Goal: Communication & Community: Ask a question

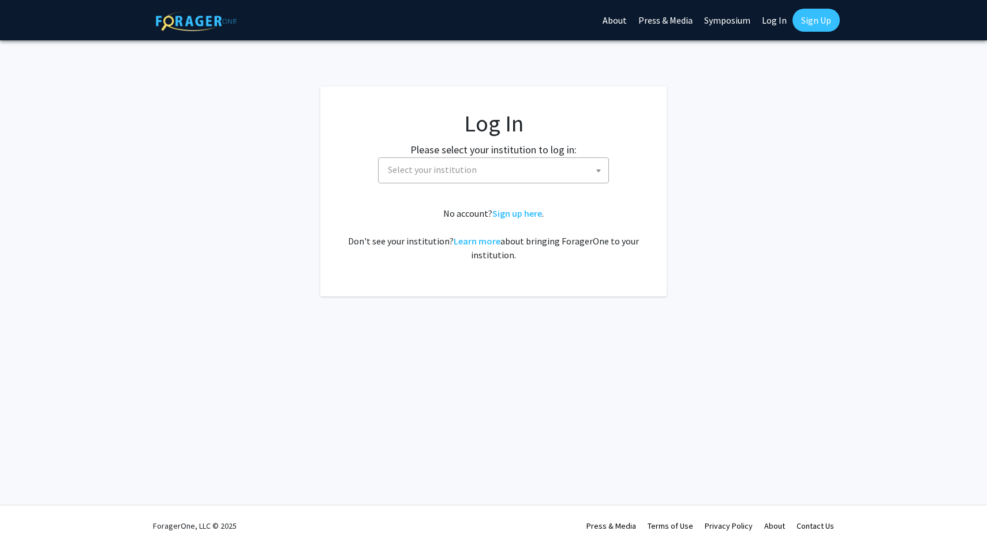
click at [415, 176] on span "Select your institution" at bounding box center [495, 170] width 225 height 24
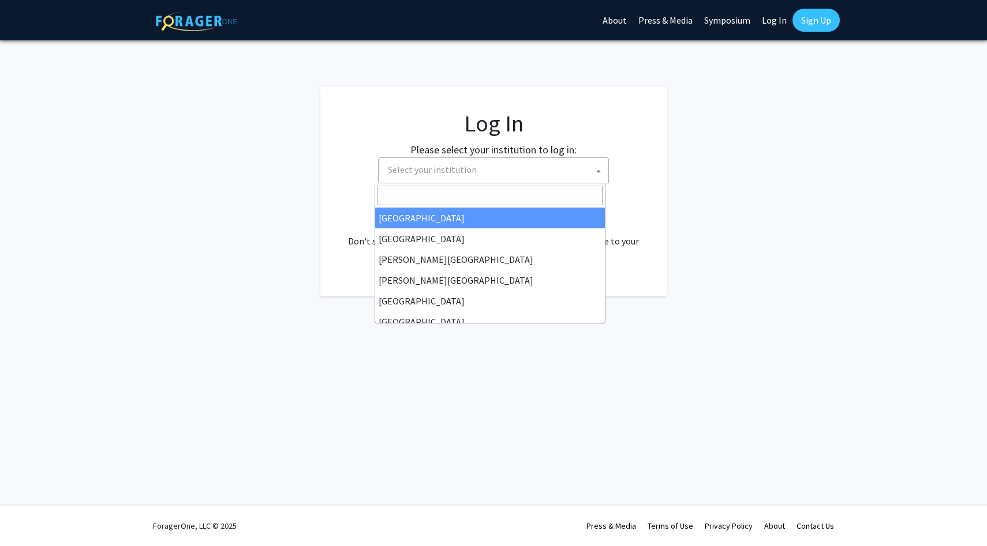
select select "34"
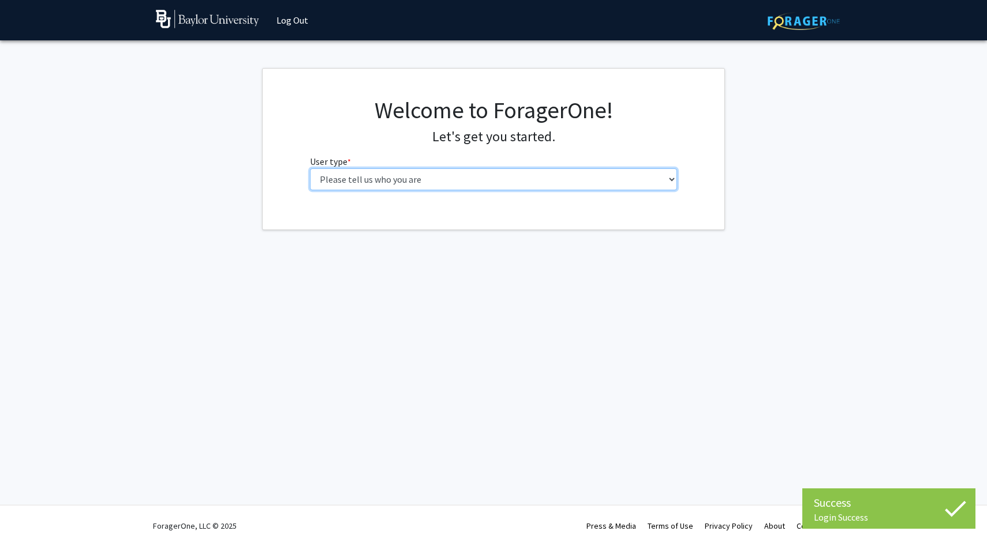
click at [484, 178] on select "Please tell us who you are Undergraduate Student Master's Student Doctoral Cand…" at bounding box center [493, 179] width 367 height 22
select select "1: undergrad"
click at [310, 168] on select "Please tell us who you are Undergraduate Student Master's Student Doctoral Cand…" at bounding box center [493, 179] width 367 height 22
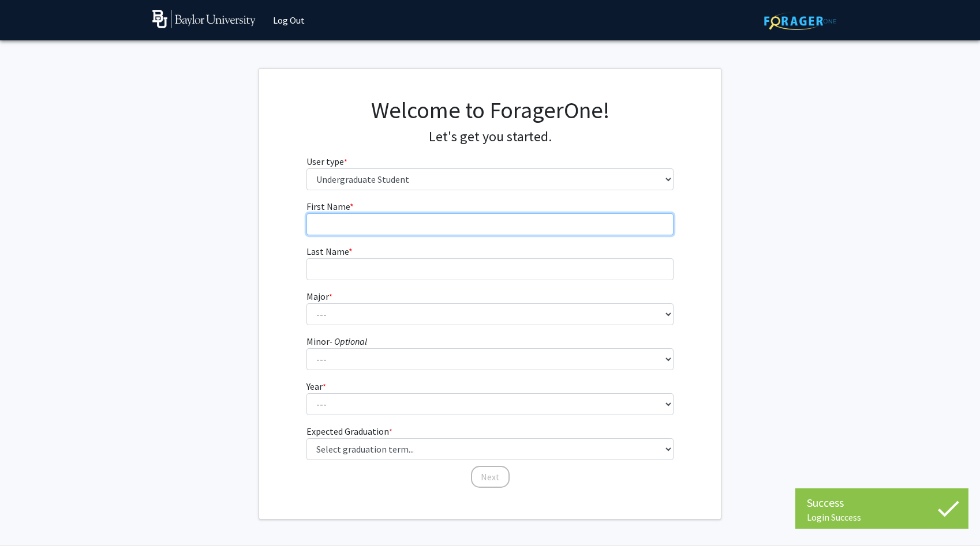
click at [479, 220] on input "First Name * required" at bounding box center [489, 224] width 367 height 22
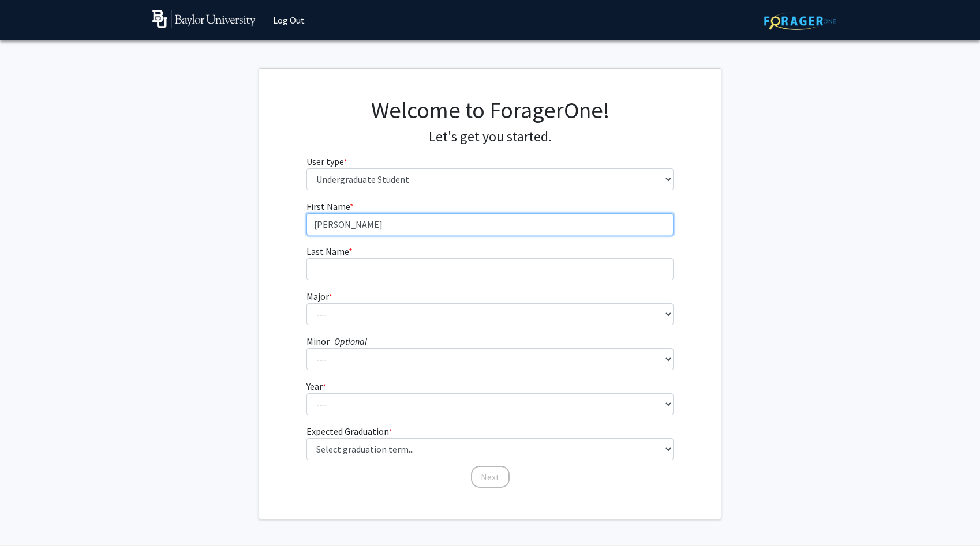
type input "Emily"
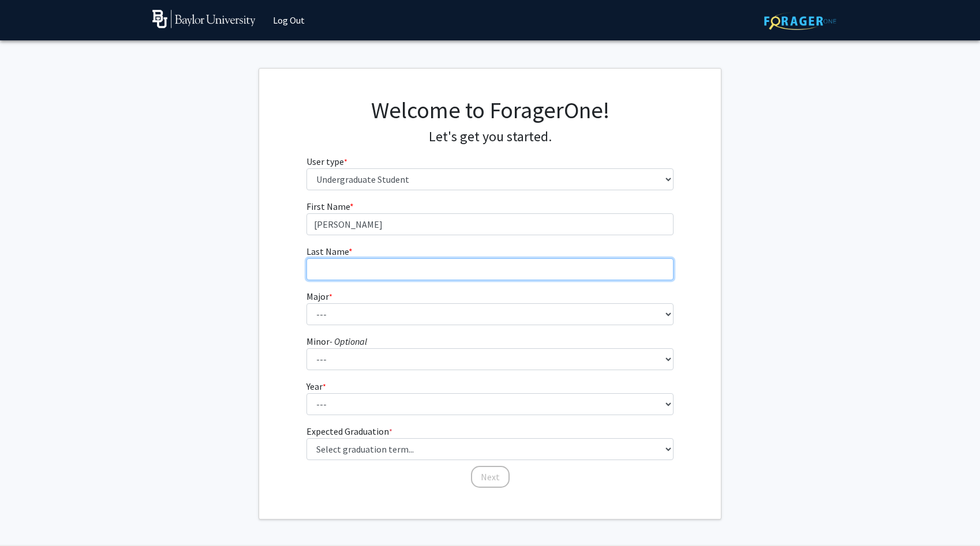
click at [440, 276] on input "Last Name * required" at bounding box center [489, 269] width 367 height 22
type input "Smith"
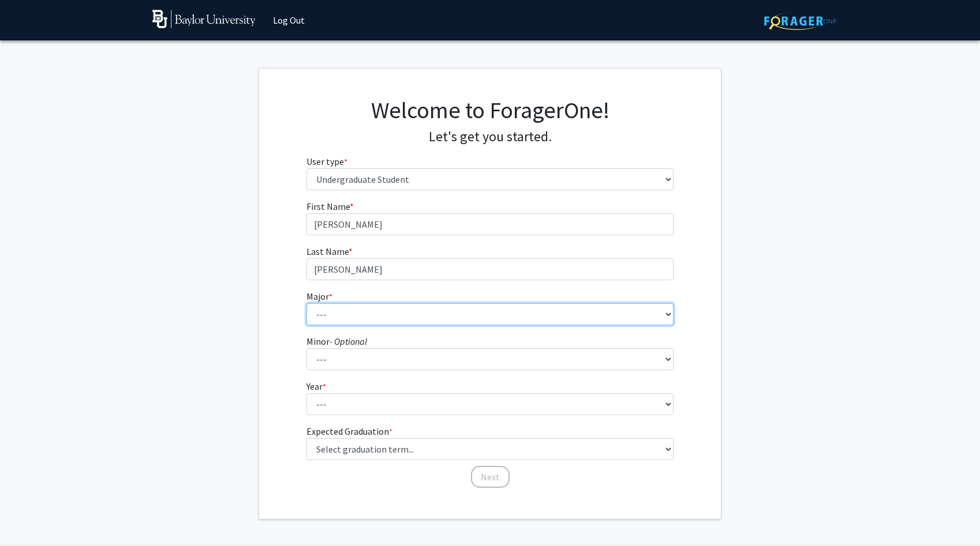
click at [428, 318] on select "--- Accounting American Studies Anthropology Apparel Design & Product Developme…" at bounding box center [489, 314] width 367 height 22
click at [371, 314] on select "--- Accounting American Studies Anthropology Apparel Design & Product Developme…" at bounding box center [489, 314] width 367 height 22
select select "92: 2757"
click at [306, 303] on select "--- Accounting American Studies Anthropology Apparel Design & Product Developme…" at bounding box center [489, 314] width 367 height 22
click at [403, 314] on select "--- Accounting American Studies Anthropology Apparel Design & Product Developme…" at bounding box center [489, 314] width 367 height 22
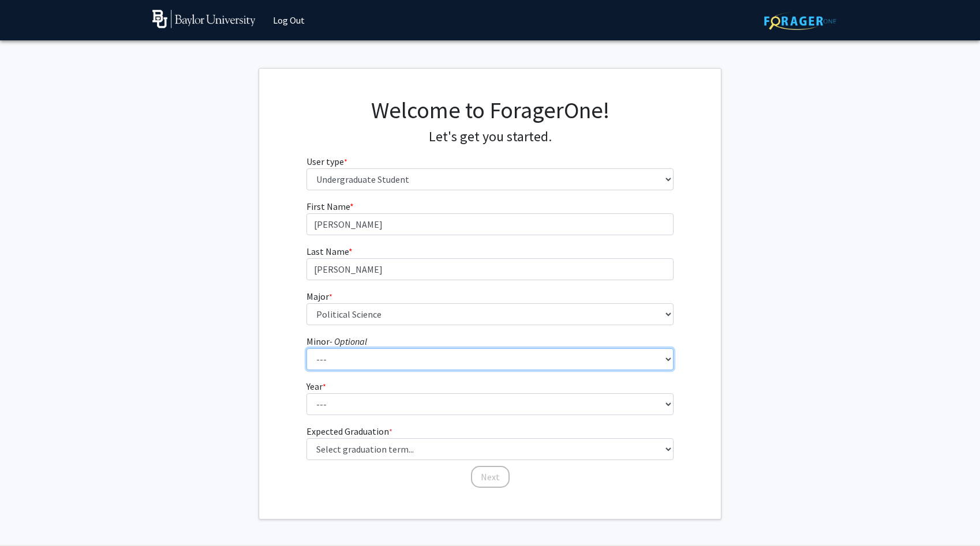
click at [400, 357] on select "--- Advertising American Sign Language American Studies Anthropology Apparel Me…" at bounding box center [489, 359] width 367 height 22
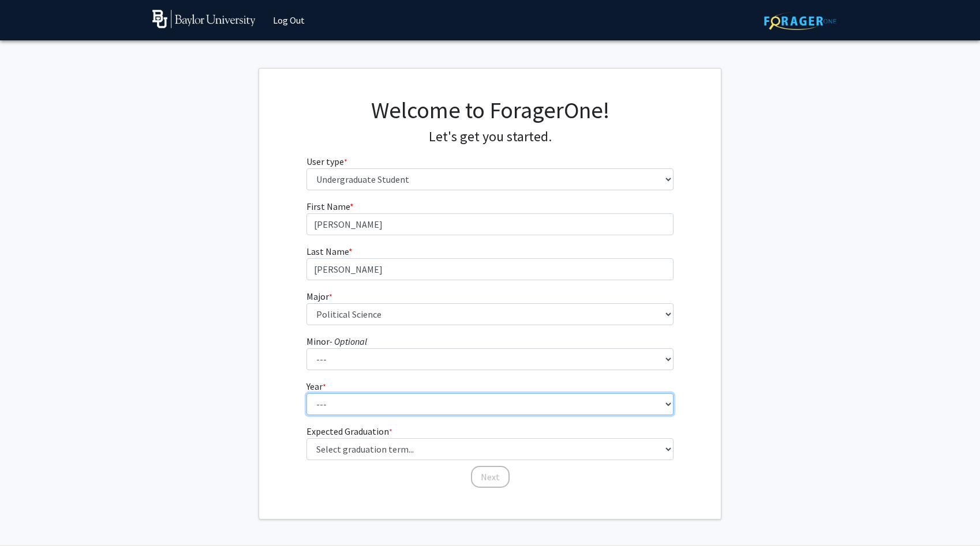
click at [362, 402] on select "--- First-year Sophomore Junior Senior Postbaccalaureate Certificate" at bounding box center [489, 404] width 367 height 22
select select "2: sophomore"
click at [306, 393] on select "--- First-year Sophomore Junior Senior Postbaccalaureate Certificate" at bounding box center [489, 404] width 367 height 22
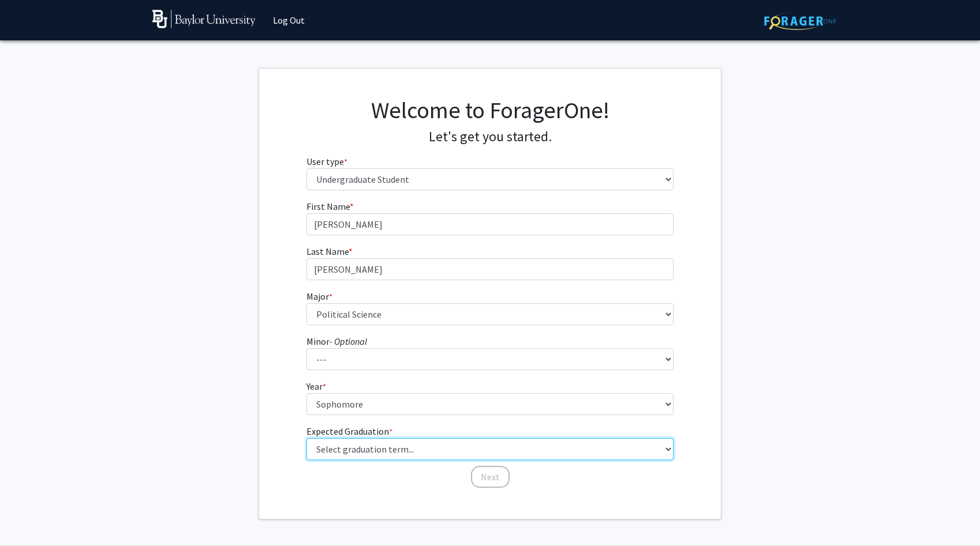
click at [344, 449] on select "Select graduation term... Spring 2025 Summer 2025 Fall 2025 Winter 2025 Spring …" at bounding box center [489, 449] width 367 height 22
click at [306, 438] on select "Select graduation term... Spring 2025 Summer 2025 Fall 2025 Winter 2025 Spring …" at bounding box center [489, 449] width 367 height 22
click at [407, 452] on select "Select graduation term... Spring 2025 Summer 2025 Fall 2025 Winter 2025 Spring …" at bounding box center [489, 449] width 367 height 22
select select "12: winter_2027"
click at [306, 438] on select "Select graduation term... Spring 2025 Summer 2025 Fall 2025 Winter 2025 Spring …" at bounding box center [489, 449] width 367 height 22
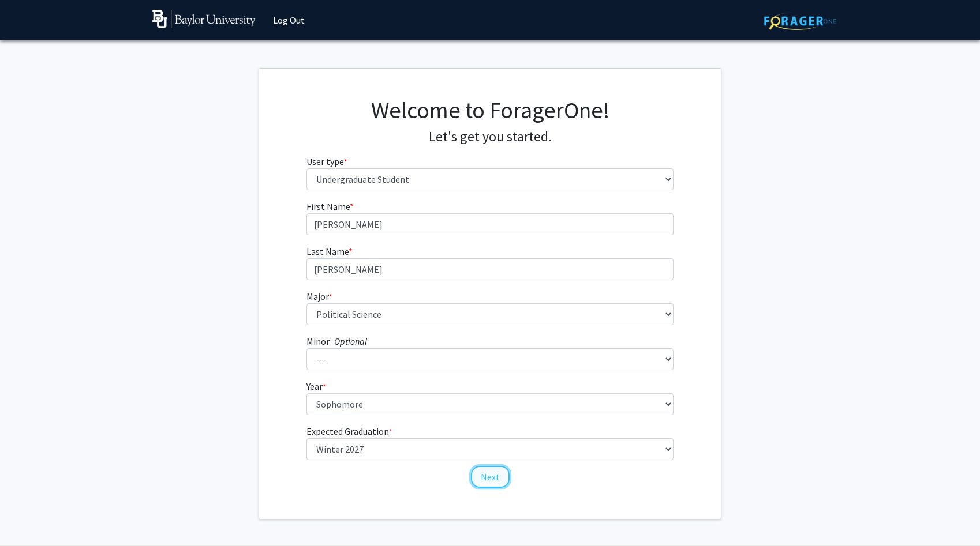
click at [481, 473] on button "Next" at bounding box center [490, 477] width 39 height 22
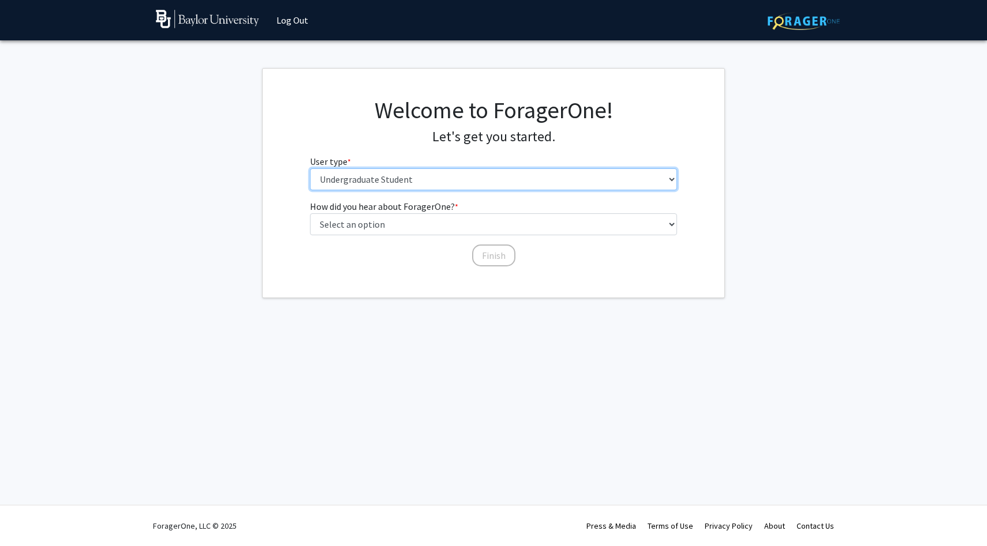
click at [371, 179] on select "Please tell us who you are Undergraduate Student Master's Student Doctoral Cand…" at bounding box center [493, 179] width 367 height 22
click at [310, 168] on select "Please tell us who you are Undergraduate Student Master's Student Doctoral Cand…" at bounding box center [493, 179] width 367 height 22
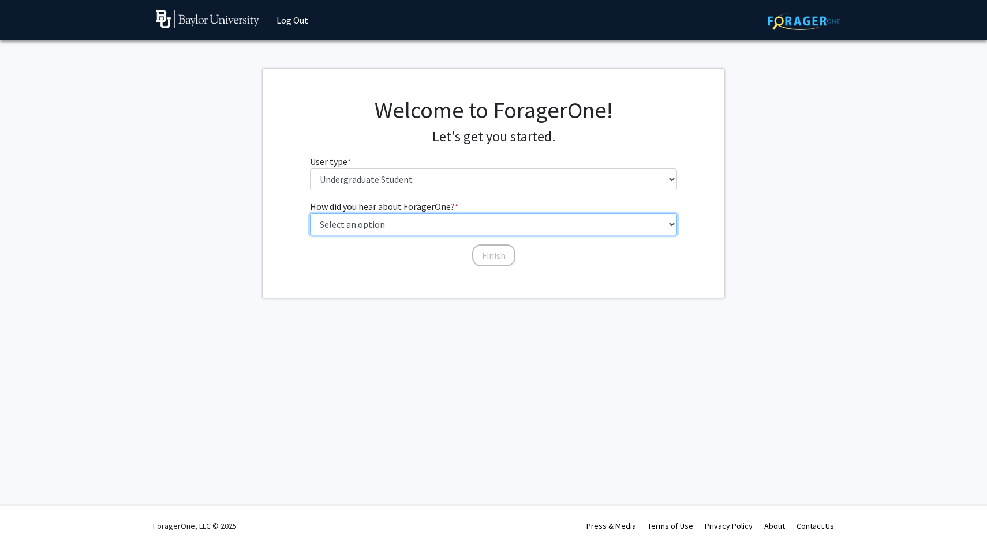
click at [362, 222] on select "Select an option Peer/student recommendation Faculty/staff recommendation Unive…" at bounding box center [493, 224] width 367 height 22
click at [310, 213] on select "Select an option Peer/student recommendation Faculty/staff recommendation Unive…" at bounding box center [493, 224] width 367 height 22
click at [402, 223] on select "Select an option Peer/student recommendation Faculty/staff recommendation Unive…" at bounding box center [493, 224] width 367 height 22
click at [310, 213] on select "Select an option Peer/student recommendation Faculty/staff recommendation Unive…" at bounding box center [493, 224] width 367 height 22
click at [407, 223] on select "Select an option Peer/student recommendation Faculty/staff recommendation Unive…" at bounding box center [493, 224] width 367 height 22
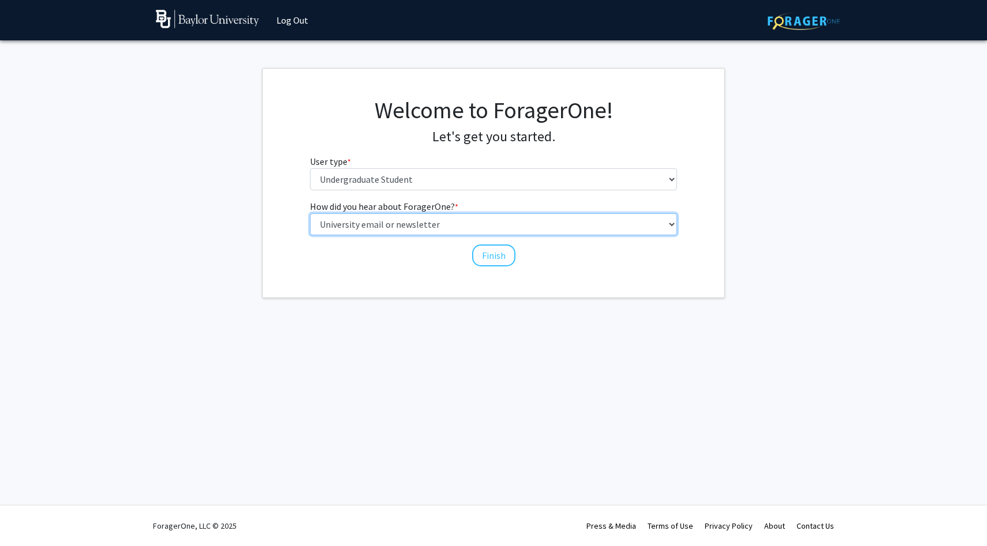
select select "2: faculty_recommendation"
click at [310, 213] on select "Select an option Peer/student recommendation Faculty/staff recommendation Unive…" at bounding box center [493, 224] width 367 height 22
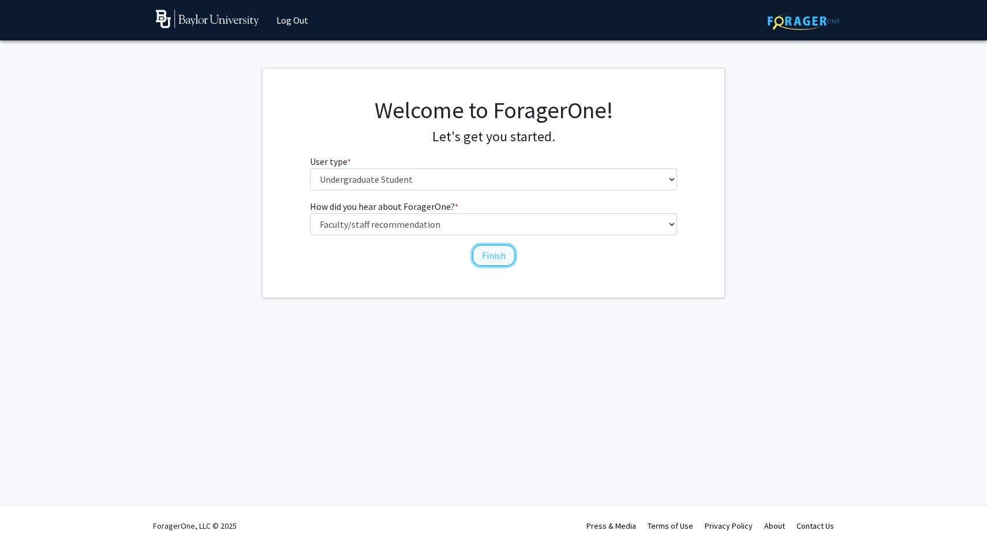
click at [491, 265] on button "Finish" at bounding box center [493, 256] width 43 height 22
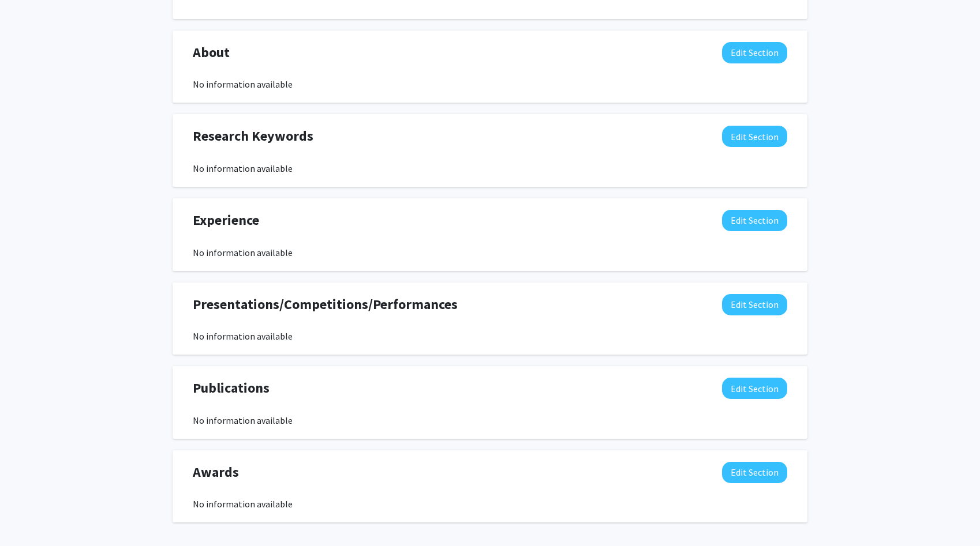
scroll to position [536, 0]
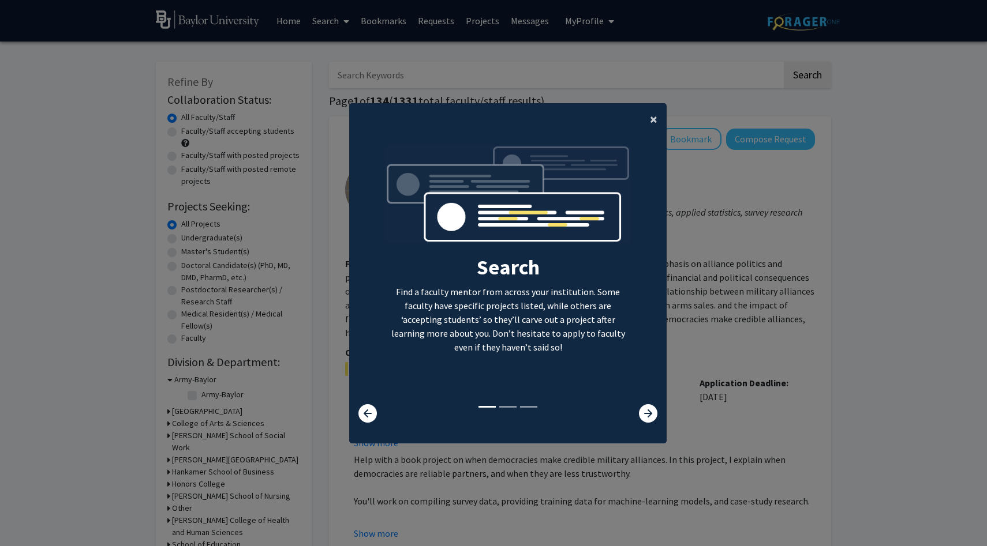
click at [649, 119] on button "×" at bounding box center [653, 119] width 26 height 32
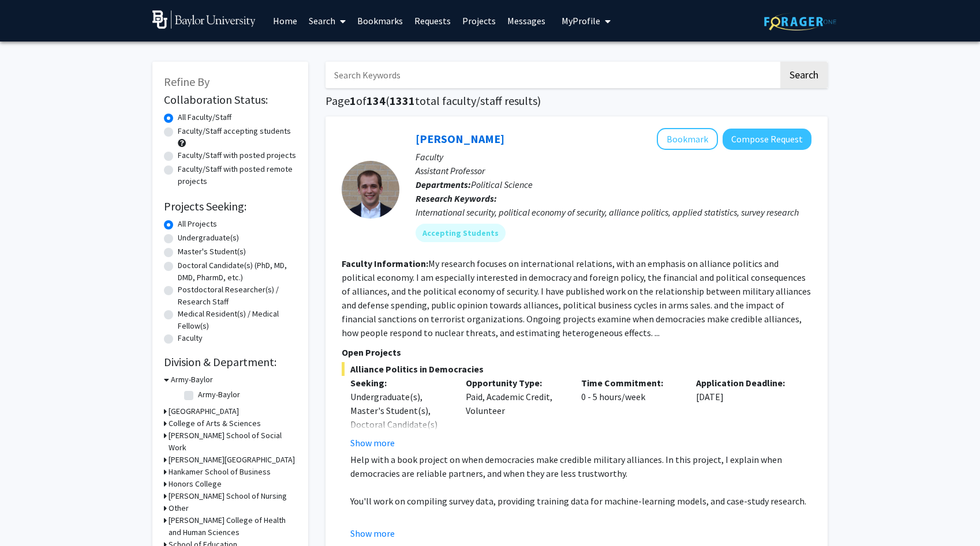
click at [459, 78] on input "Search Keywords" at bounding box center [551, 75] width 453 height 27
click at [374, 81] on input "kud" at bounding box center [551, 75] width 453 height 27
paste input "[PERSON_NAME]"
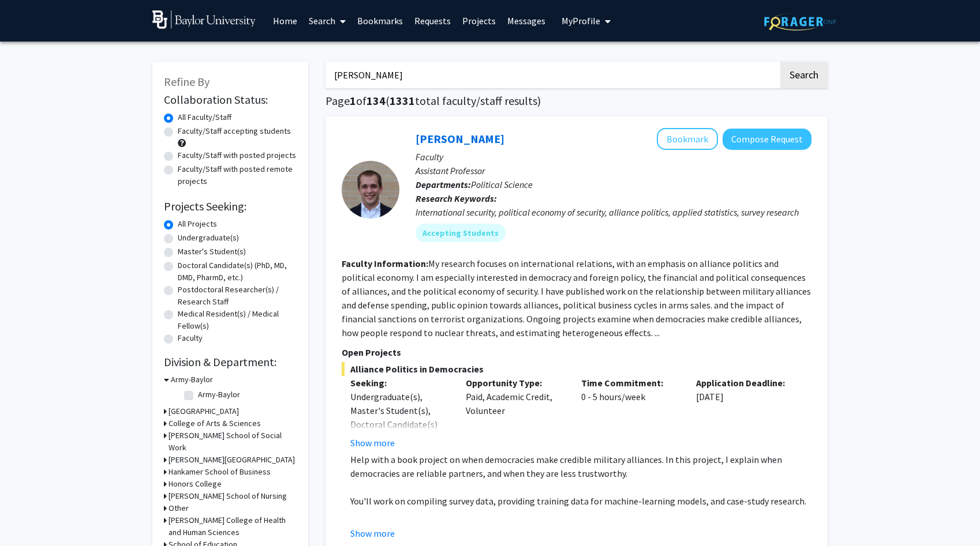
type input "[PERSON_NAME]"
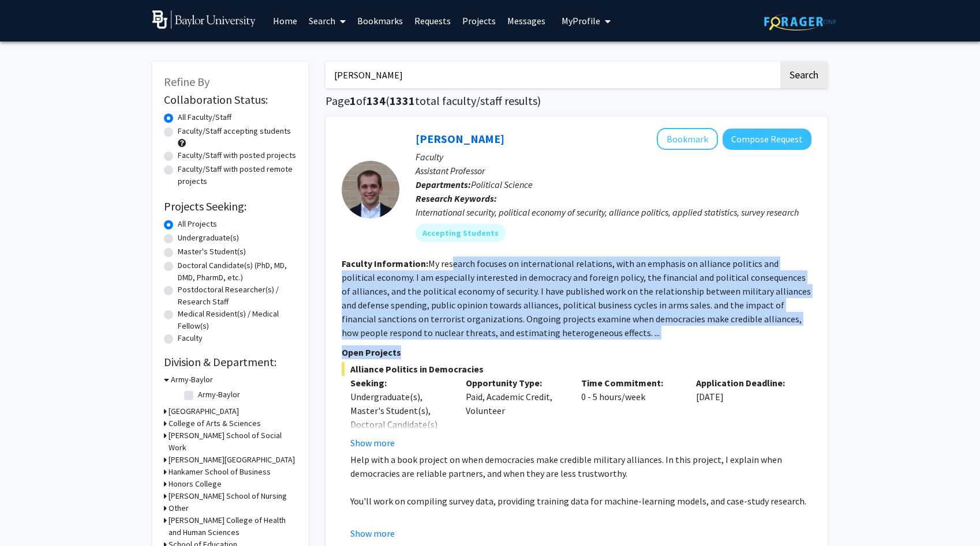
drag, startPoint x: 451, startPoint y: 264, endPoint x: 453, endPoint y: 357, distance: 92.9
click at [453, 357] on fg-search-faculty "[PERSON_NAME] Bookmark Compose Request Faculty Assistant Professor Departments:…" at bounding box center [577, 334] width 470 height 412
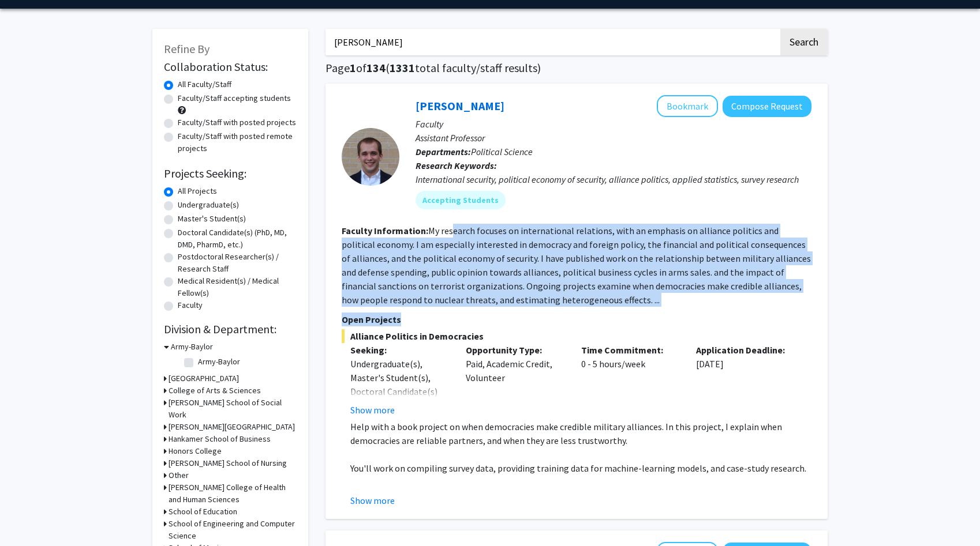
scroll to position [33, 0]
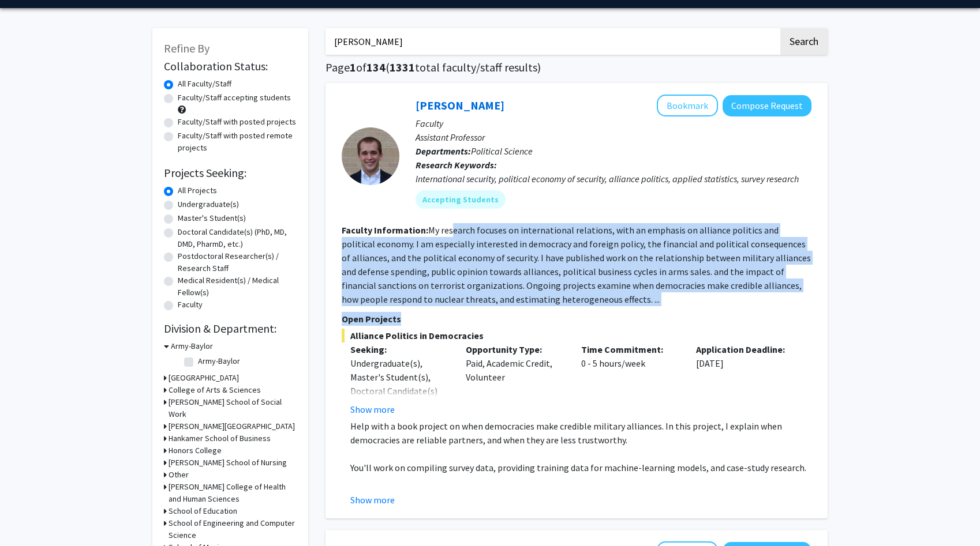
drag, startPoint x: 380, startPoint y: 411, endPoint x: 495, endPoint y: 402, distance: 115.2
click at [495, 402] on div "Seeking: Undergraduate(s), Master's Student(s), Doctoral Candidate(s) (PhD, MD,…" at bounding box center [568, 380] width 470 height 74
drag, startPoint x: 384, startPoint y: 407, endPoint x: 392, endPoint y: 411, distance: 9.5
click at [392, 411] on button "Show more" at bounding box center [372, 410] width 44 height 14
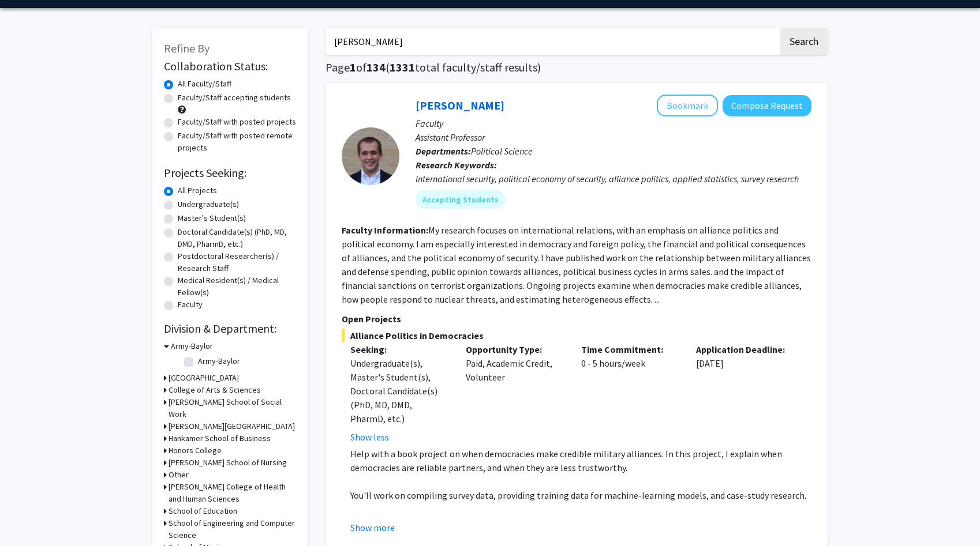
click at [461, 235] on fg-read-more "My research focuses on international relations, with an emphasis on alliance po…" at bounding box center [576, 264] width 469 height 81
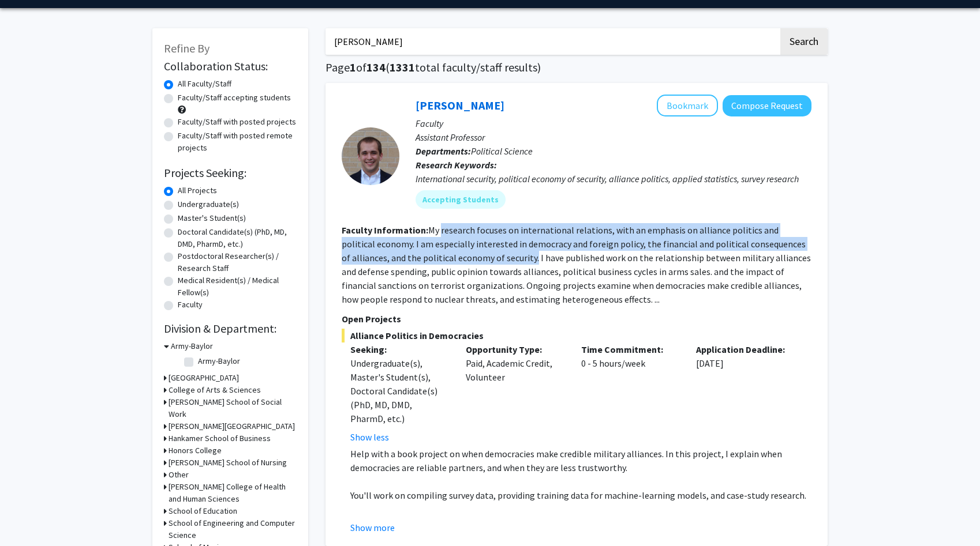
drag, startPoint x: 461, startPoint y: 235, endPoint x: 483, endPoint y: 260, distance: 32.7
click at [483, 260] on fg-read-more "My research focuses on international relations, with an emphasis on alliance po…" at bounding box center [576, 264] width 469 height 81
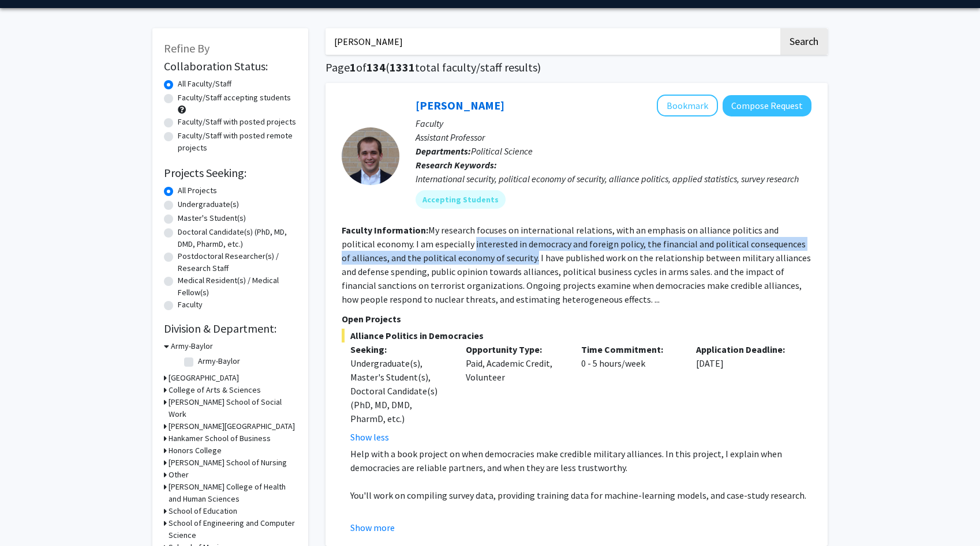
drag, startPoint x: 483, startPoint y: 260, endPoint x: 445, endPoint y: 249, distance: 39.1
click at [445, 249] on fg-read-more "My research focuses on international relations, with an emphasis on alliance po…" at bounding box center [576, 264] width 469 height 81
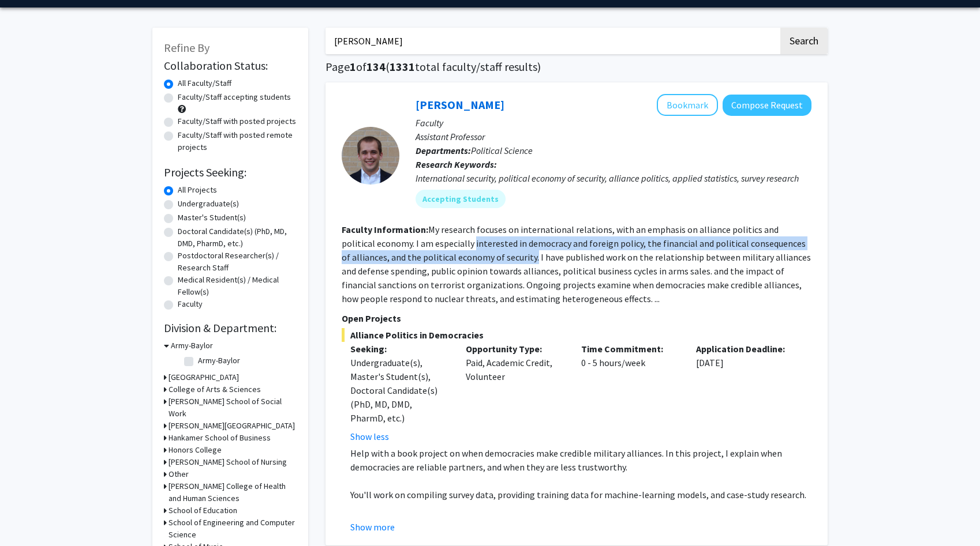
scroll to position [0, 0]
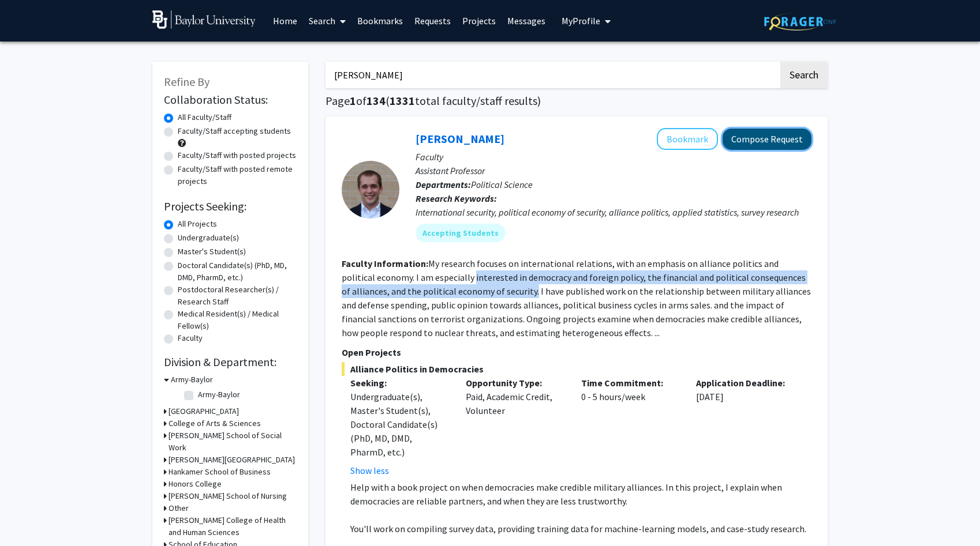
click at [751, 135] on button "Compose Request" at bounding box center [766, 139] width 89 height 21
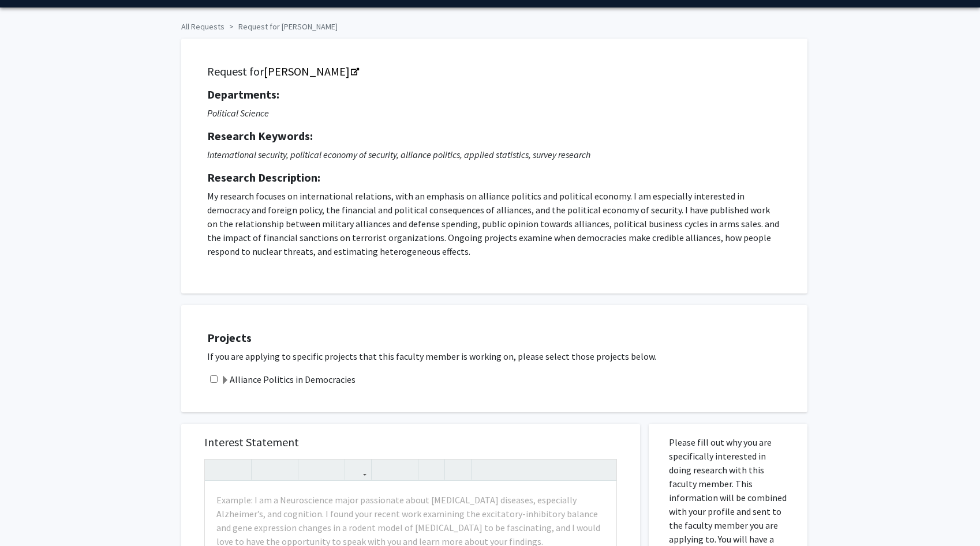
scroll to position [46, 0]
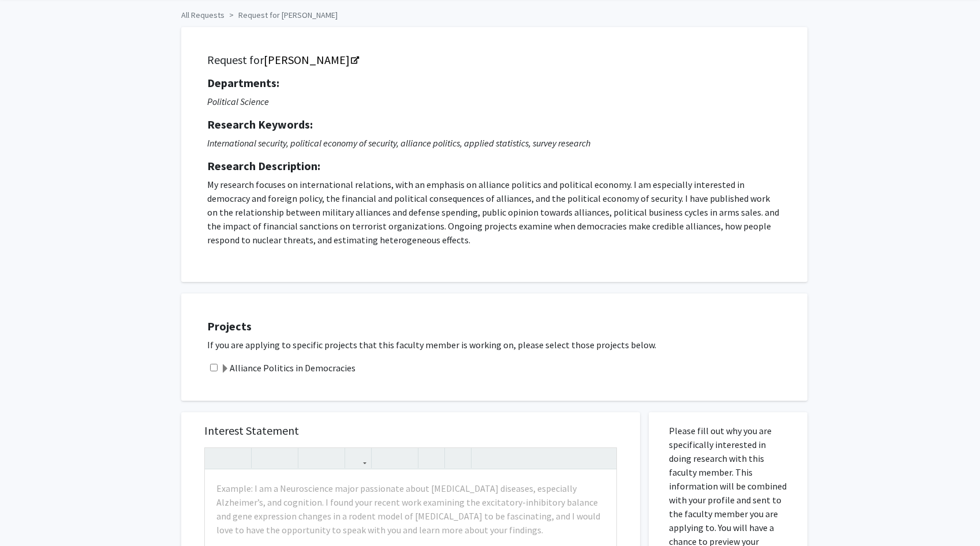
click at [211, 369] on input "checkbox" at bounding box center [213, 367] width 7 height 7
checkbox input "true"
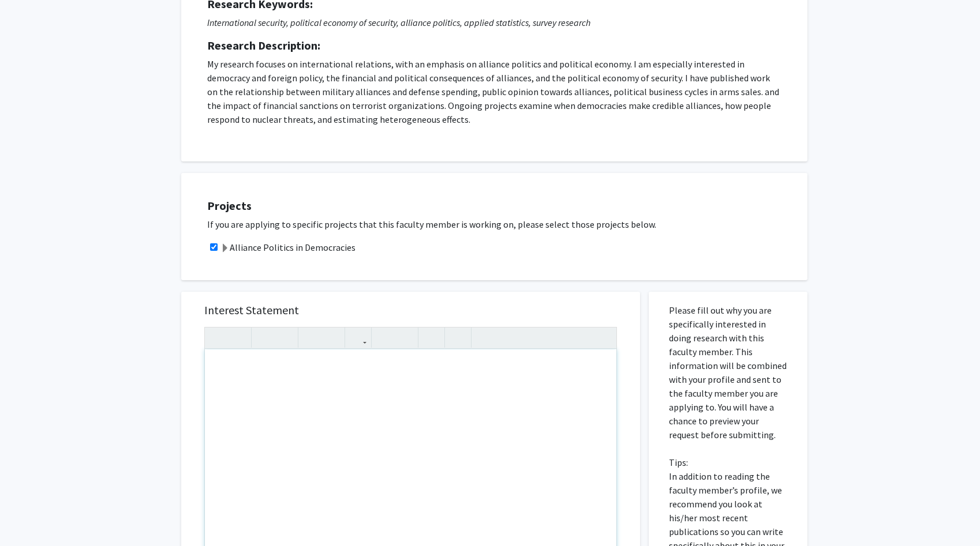
scroll to position [167, 0]
click at [233, 392] on div "To enrich screen reader interactions, please activate Accessibility in Grammarl…" at bounding box center [410, 481] width 411 height 264
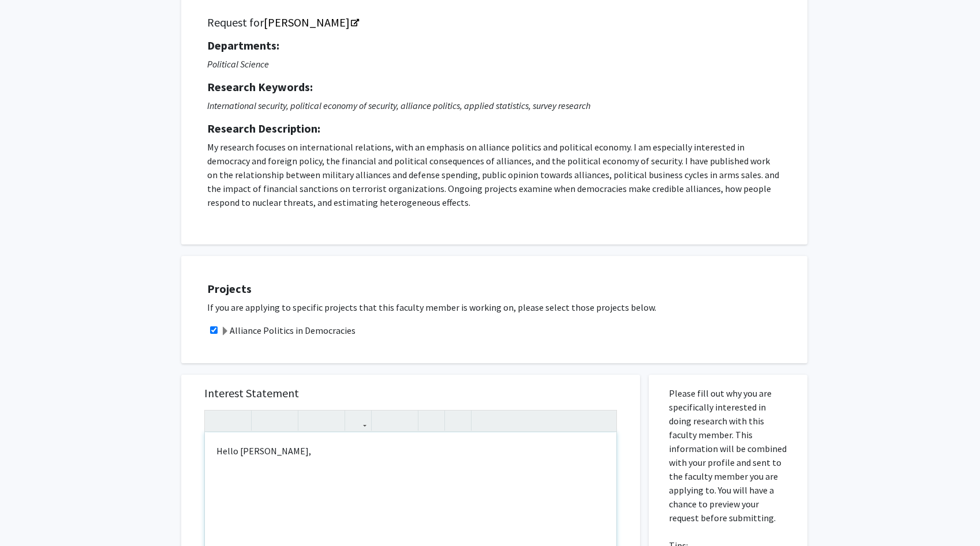
scroll to position [92, 0]
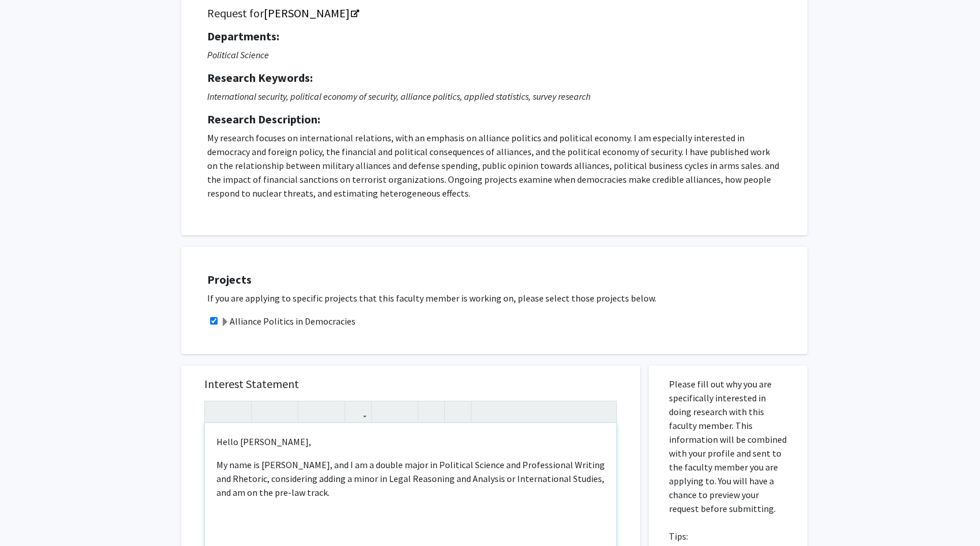
click at [329, 494] on p "My name is [PERSON_NAME], and I am a double major in Political Science and Prof…" at bounding box center [410, 479] width 388 height 42
click at [288, 485] on p "My name is [PERSON_NAME], and I am a double major in Political Science and Prof…" at bounding box center [410, 479] width 388 height 42
click at [246, 482] on p "My name is [PERSON_NAME], and I am a double major in Political Science and Prof…" at bounding box center [410, 479] width 388 height 42
drag, startPoint x: 299, startPoint y: 482, endPoint x: 248, endPoint y: 477, distance: 51.1
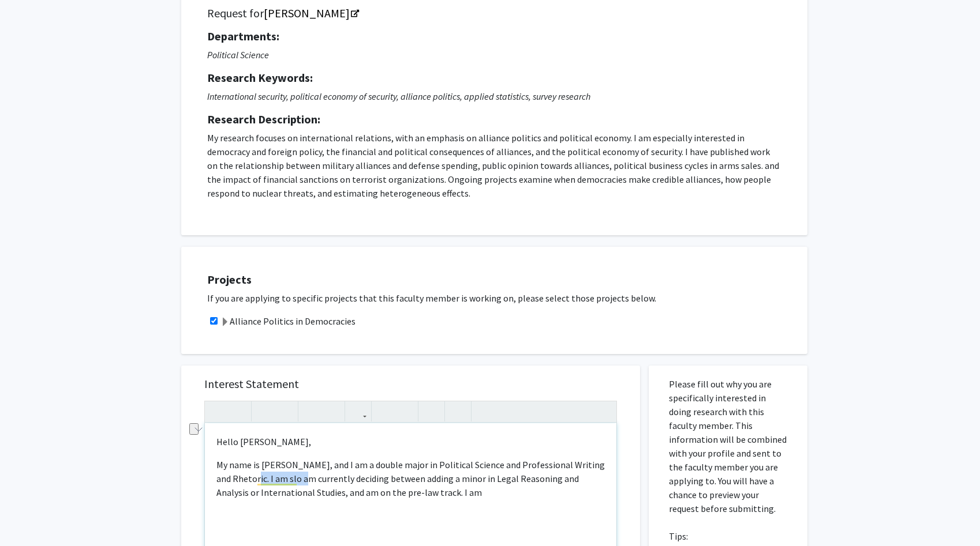
click at [248, 477] on p "My name is [PERSON_NAME], and I am a double major in Political Science and Prof…" at bounding box center [410, 479] width 388 height 42
click at [304, 481] on p "My name is [PERSON_NAME], and I am a double major in Political Science and Prof…" at bounding box center [410, 479] width 388 height 42
click at [449, 501] on div "Hello [PERSON_NAME], My name is [PERSON_NAME], and I am a double major in Polit…" at bounding box center [410, 555] width 411 height 264
click at [444, 495] on p "My name is [PERSON_NAME], and I am a double major in Political Science and Prof…" at bounding box center [410, 479] width 388 height 42
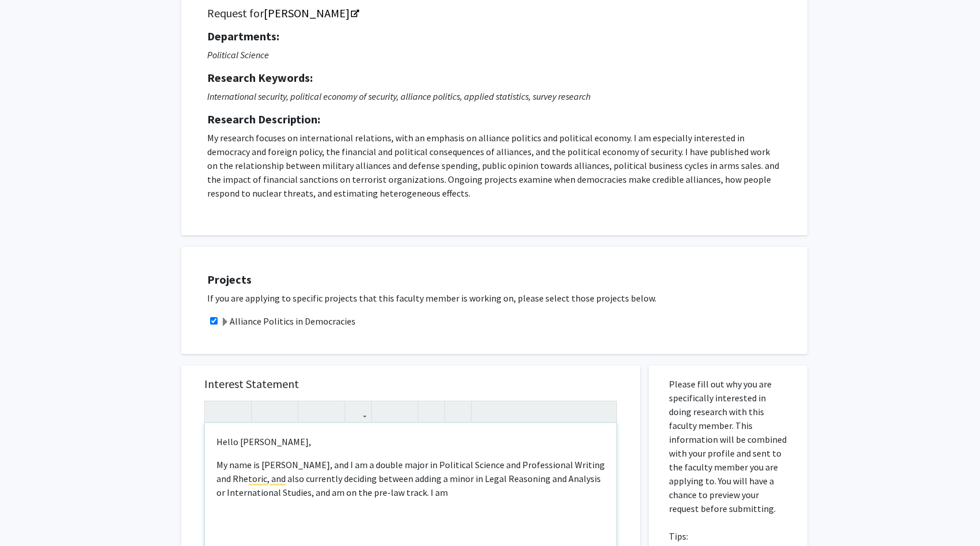
click at [409, 494] on p "My name is [PERSON_NAME], and I am a double major in Political Science and Prof…" at bounding box center [410, 479] width 388 height 42
drag, startPoint x: 331, startPoint y: 494, endPoint x: 310, endPoint y: 493, distance: 20.8
click at [306, 493] on p "My name is [PERSON_NAME], and I am a double major in Political Science and Prof…" at bounding box center [410, 479] width 388 height 42
click at [434, 492] on p "My name is [PERSON_NAME], and I am a double major in Political Science and Prof…" at bounding box center [410, 479] width 388 height 42
type textarea "<p>Hello [PERSON_NAME],</p><p>My name is [PERSON_NAME], and I am a double major…"
